Goal: Task Accomplishment & Management: Use online tool/utility

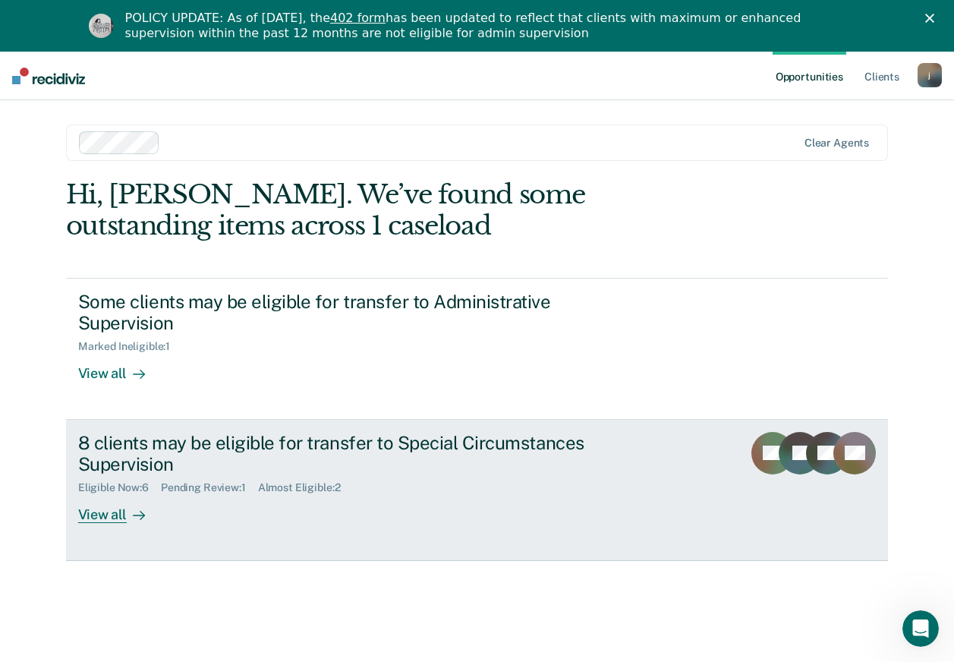
click at [358, 507] on div "8 clients may be eligible for transfer to Special Circumstances Supervision Eli…" at bounding box center [362, 478] width 569 height 92
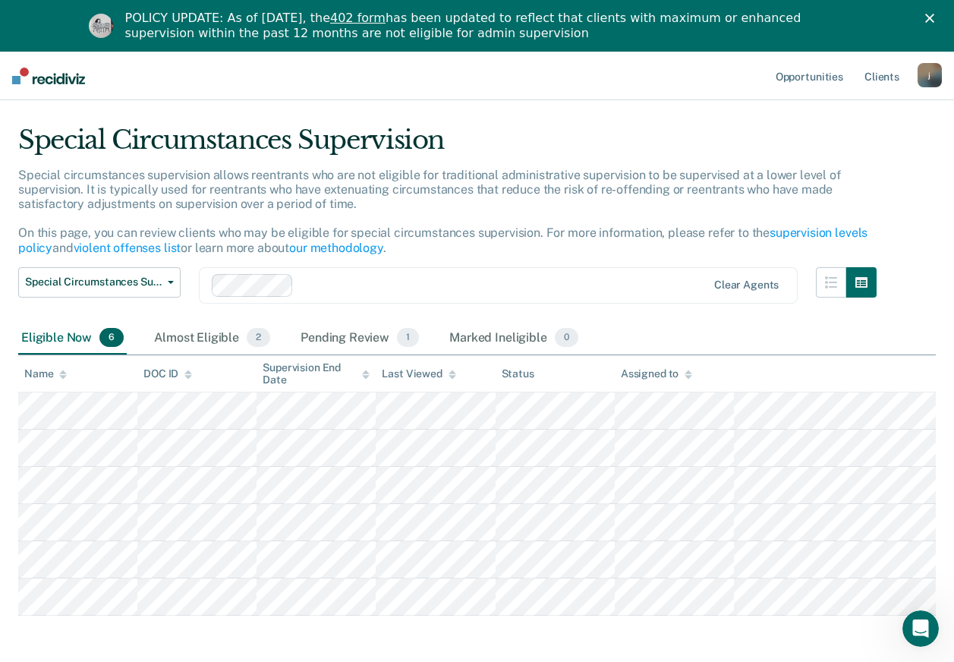
scroll to position [31, 0]
click at [380, 326] on div "Pending Review 1" at bounding box center [360, 339] width 125 height 33
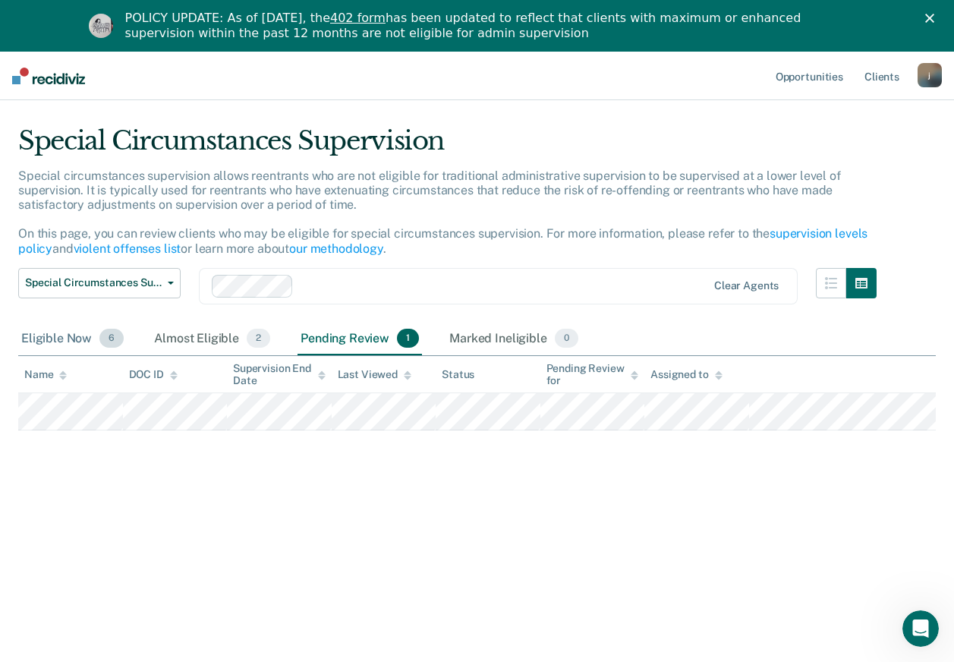
click at [43, 342] on div "Eligible Now 6" at bounding box center [72, 339] width 109 height 33
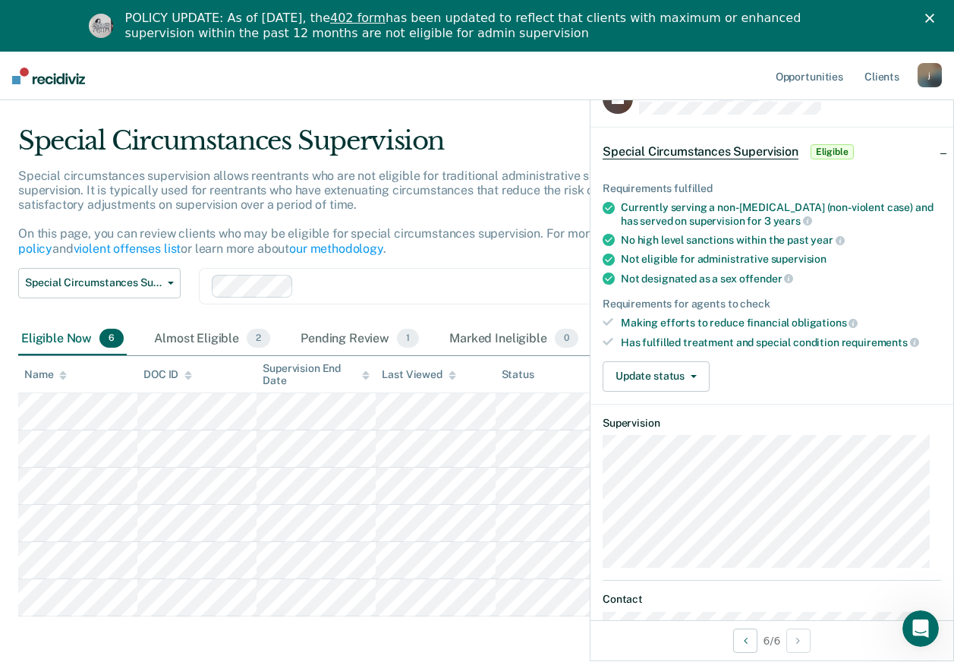
scroll to position [121, 0]
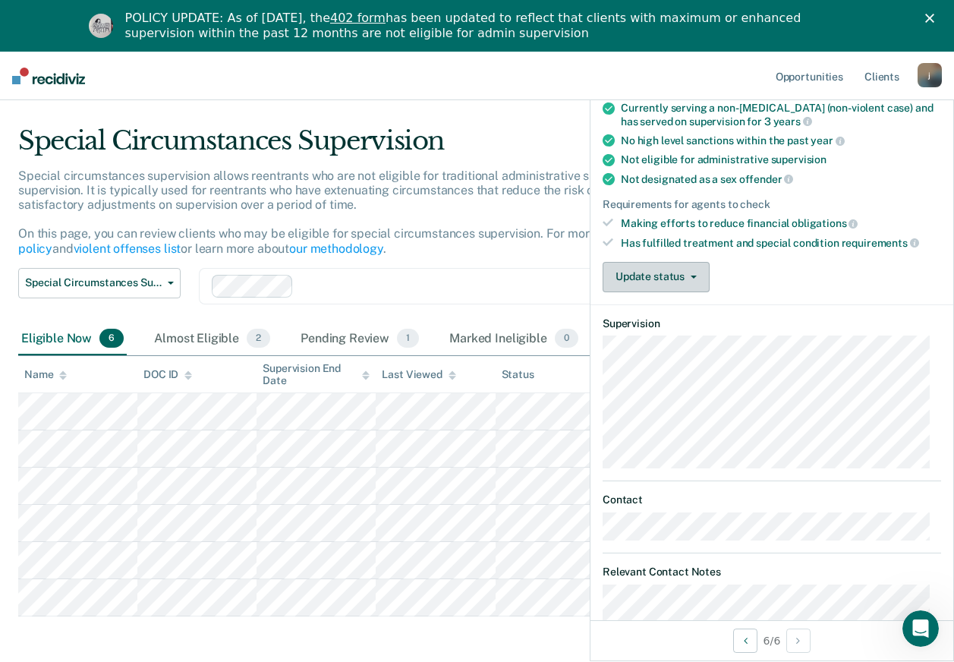
click at [697, 272] on button "Update status" at bounding box center [656, 277] width 107 height 30
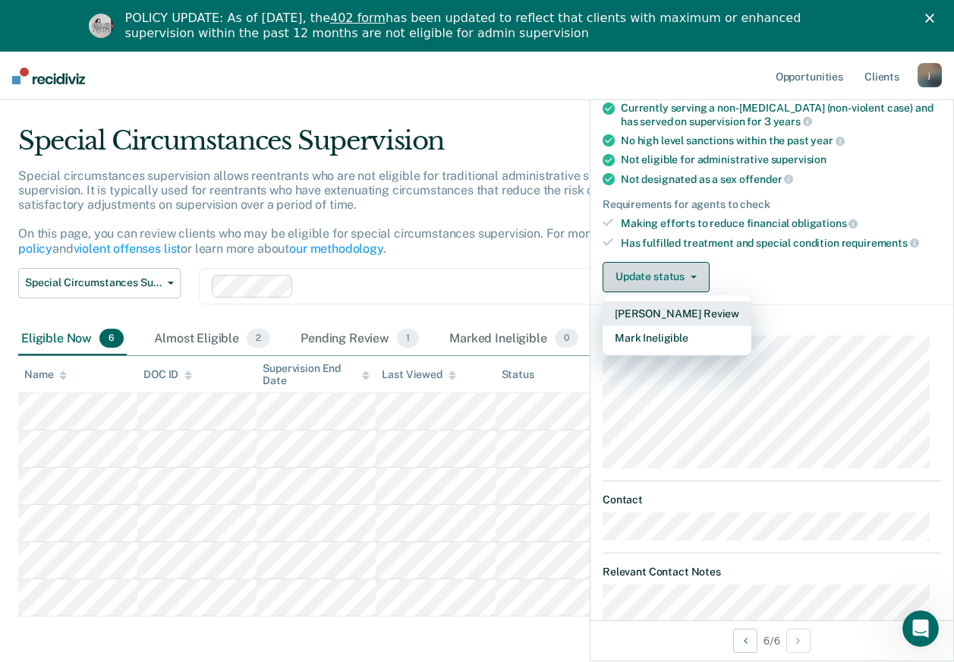
click at [692, 276] on icon "button" at bounding box center [694, 277] width 6 height 3
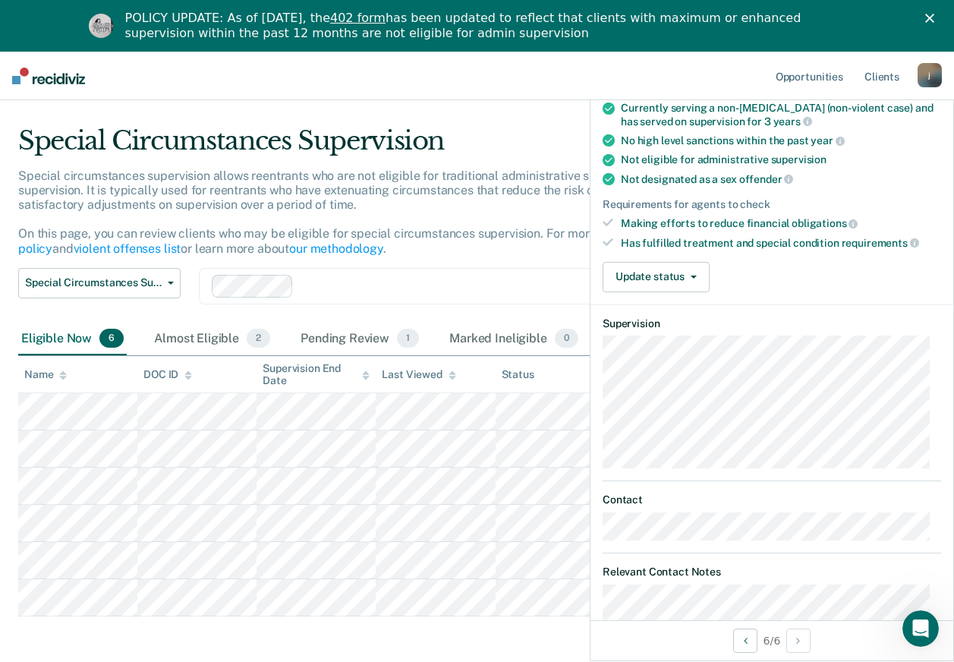
click at [527, 252] on div "Special circumstances supervision allows reentrants who are not eligible for tr…" at bounding box center [447, 218] width 859 height 99
click at [935, 22] on polygon "Close" at bounding box center [929, 18] width 9 height 9
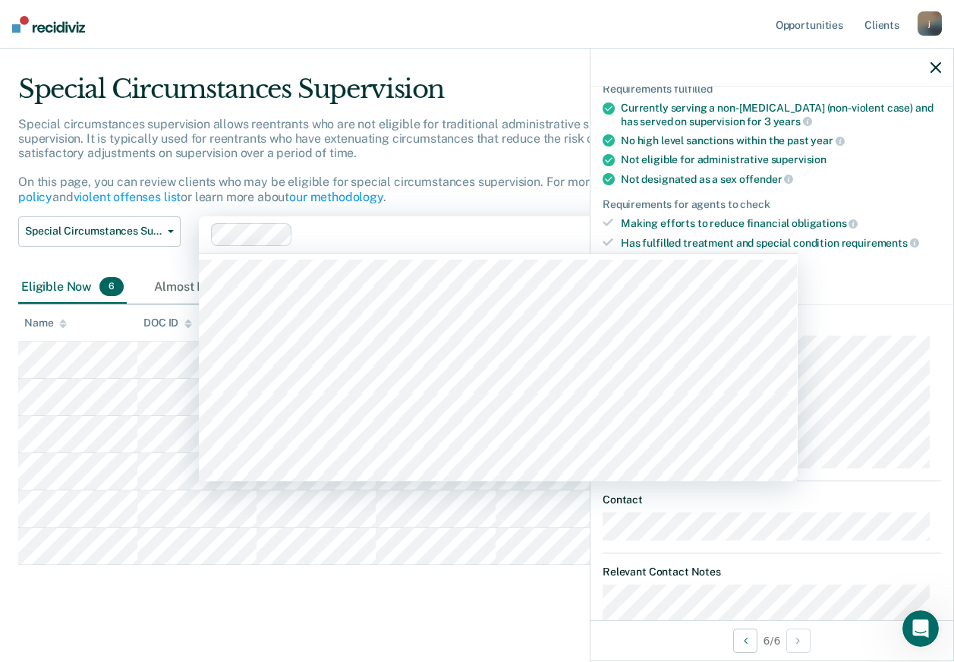
click at [935, 68] on icon "button" at bounding box center [936, 67] width 11 height 11
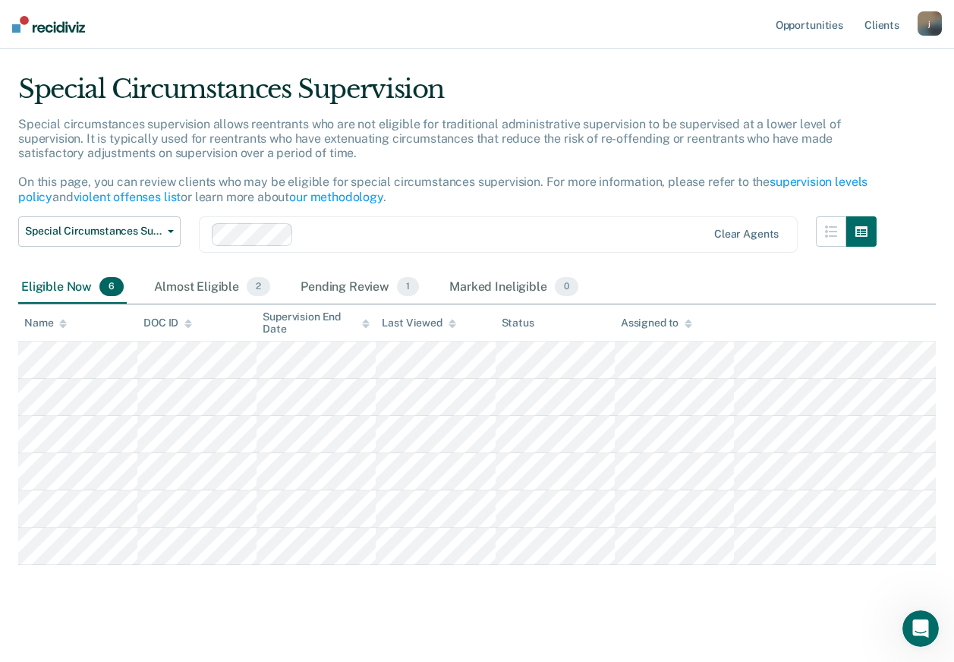
scroll to position [0, 0]
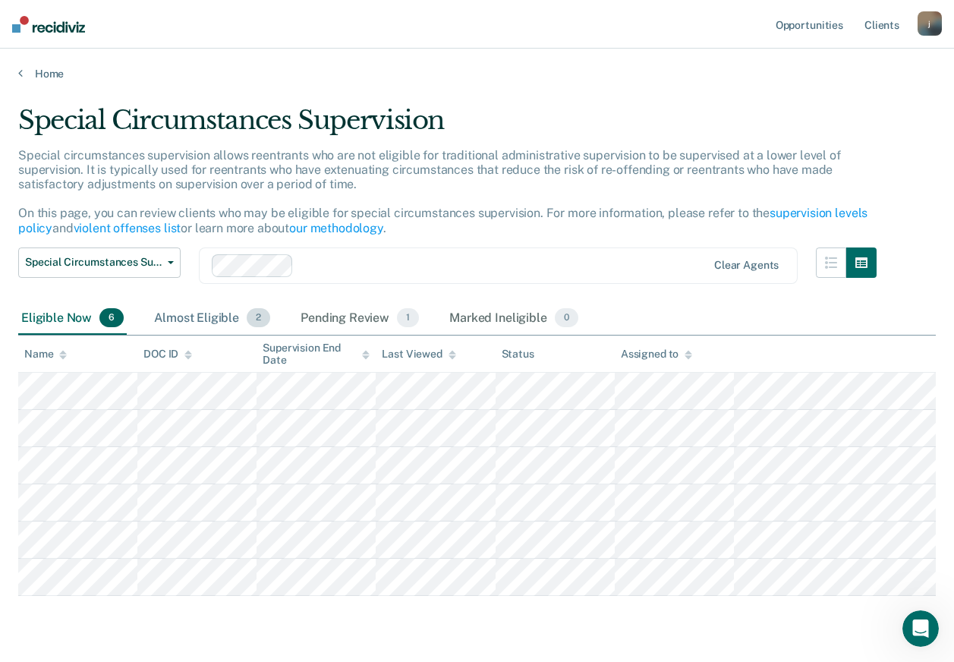
click at [249, 311] on span "2" at bounding box center [259, 318] width 24 height 20
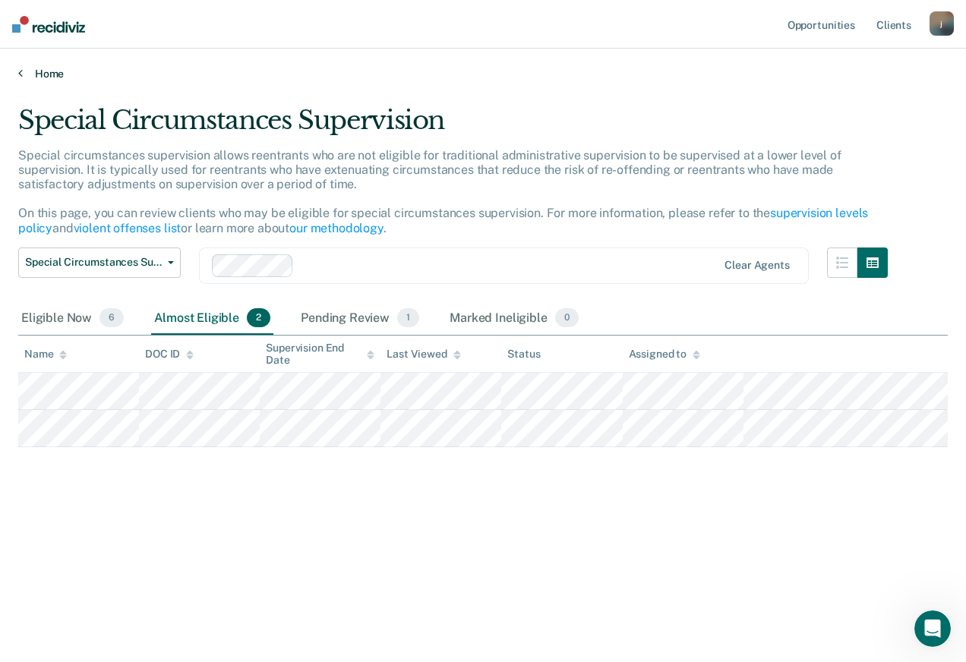
click at [49, 73] on link "Home" at bounding box center [482, 74] width 929 height 14
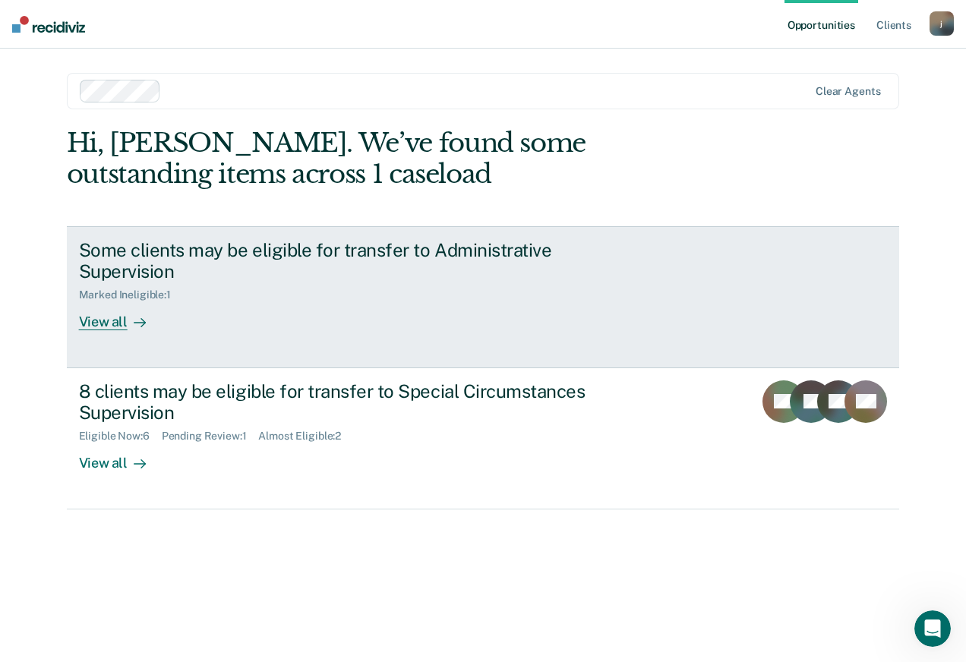
click at [335, 278] on div "Some clients may be eligible for transfer to Administrative Supervision" at bounding box center [345, 261] width 533 height 44
